Goal: Navigation & Orientation: Understand site structure

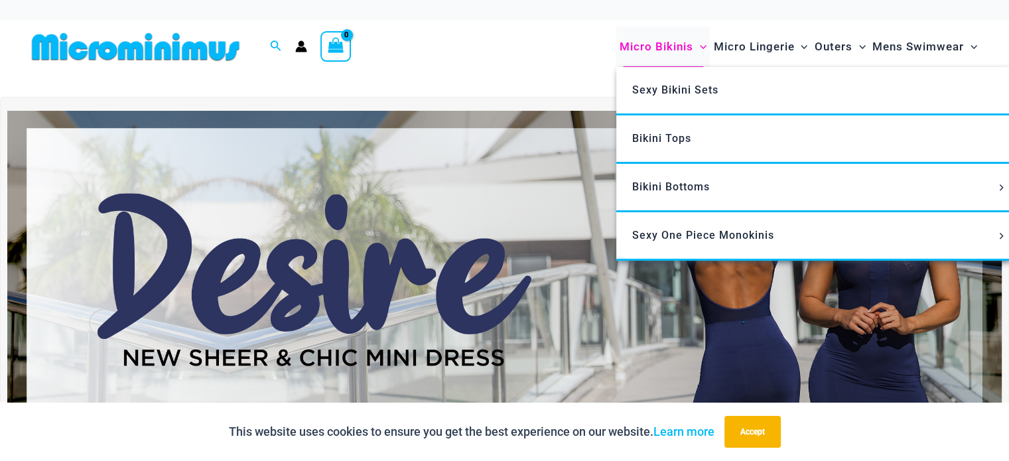
click at [658, 50] on span "Micro Bikinis" at bounding box center [656, 47] width 74 height 34
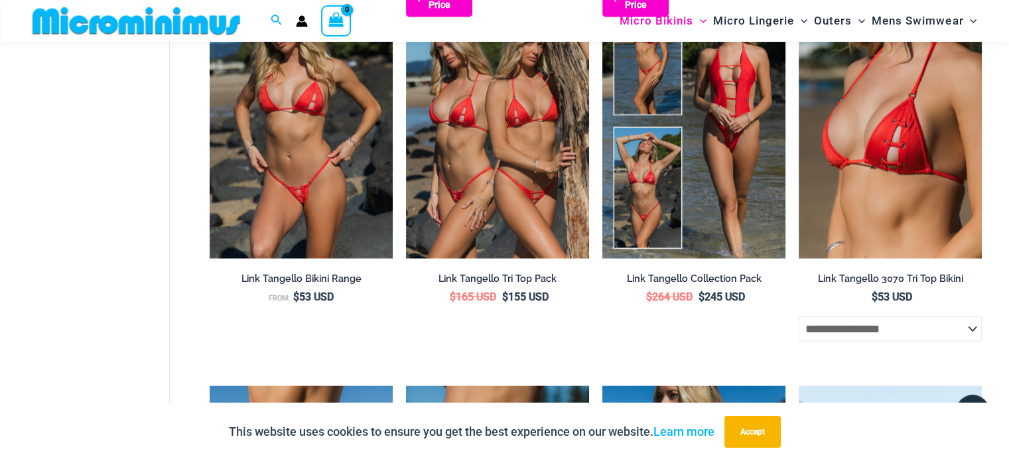
scroll to position [2902, 0]
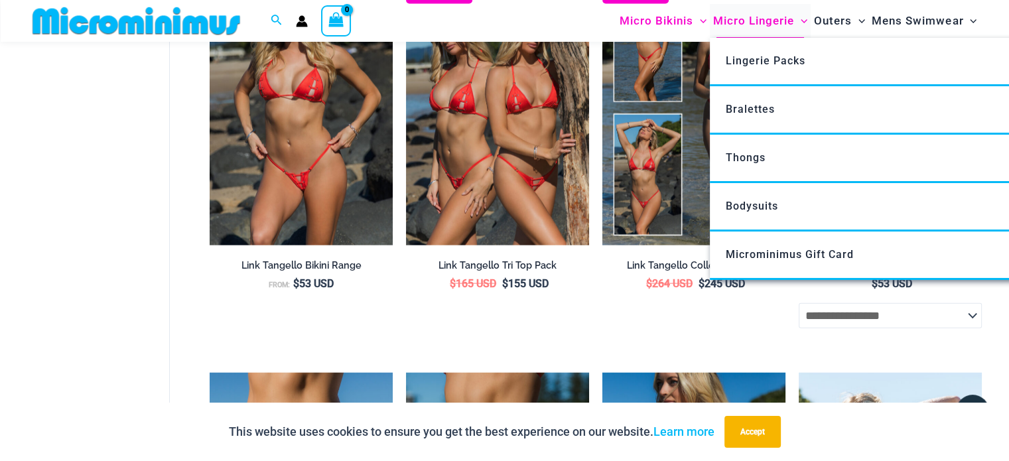
click at [756, 24] on span "Micro Lingerie" at bounding box center [753, 21] width 81 height 34
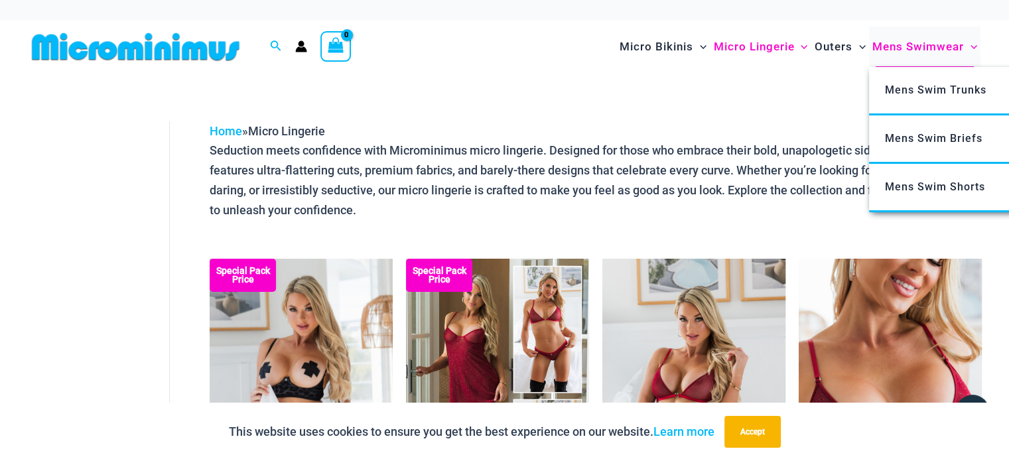
click at [919, 47] on span "Mens Swimwear" at bounding box center [918, 47] width 92 height 34
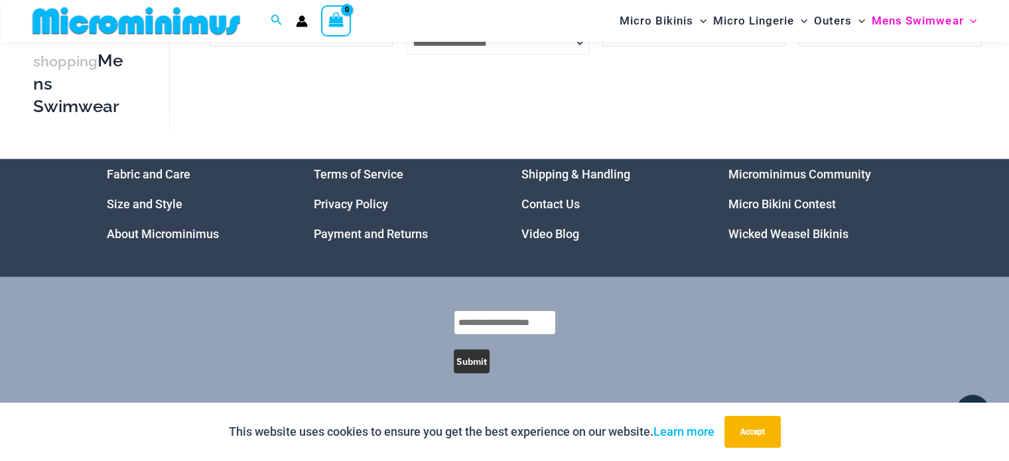
scroll to position [2993, 0]
click at [556, 233] on link "Video Blog" at bounding box center [550, 234] width 58 height 14
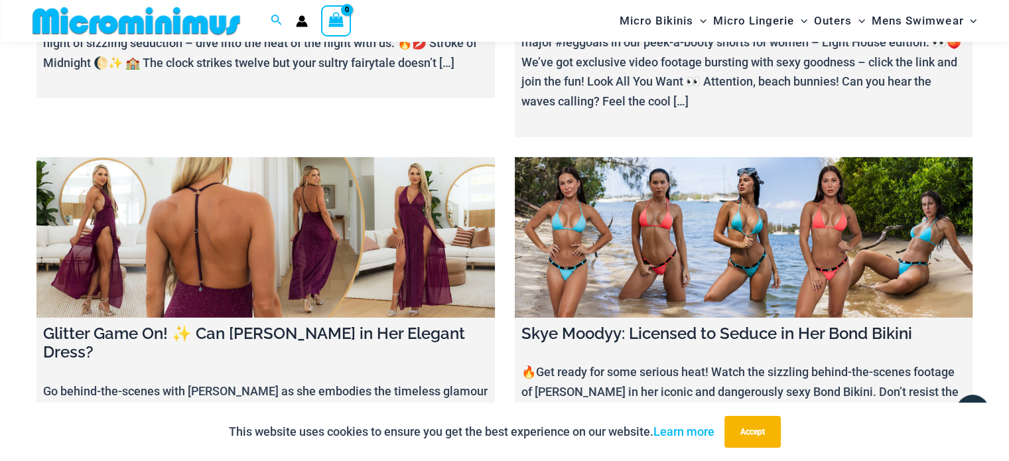
scroll to position [4566, 0]
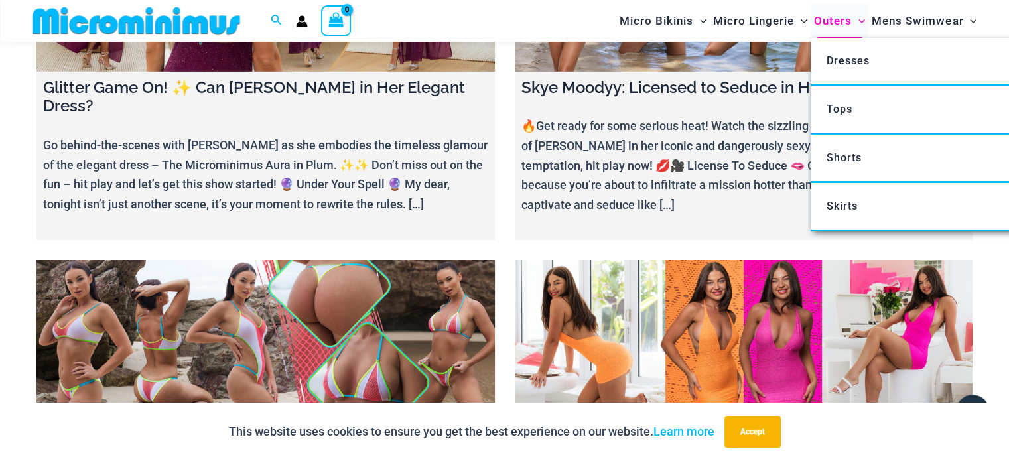
click at [831, 23] on span "Outers" at bounding box center [833, 21] width 38 height 34
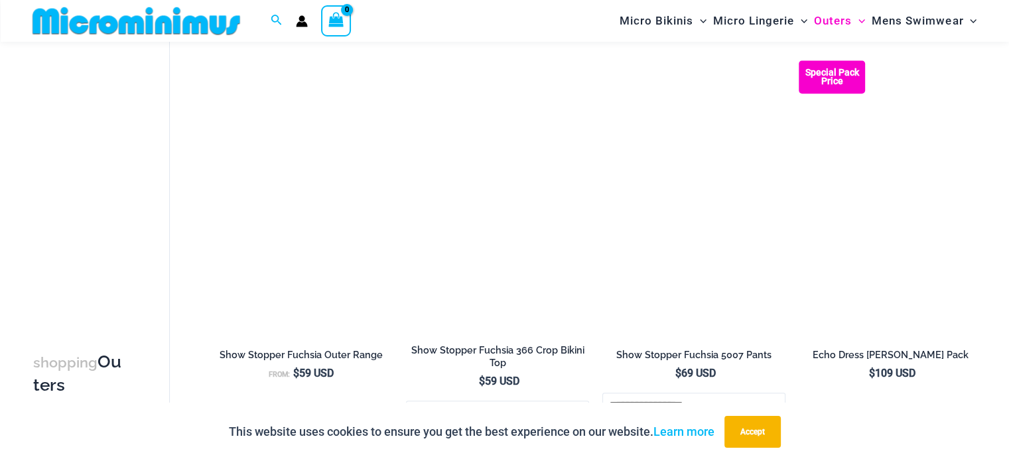
scroll to position [1393, 0]
